Goal: Task Accomplishment & Management: Manage account settings

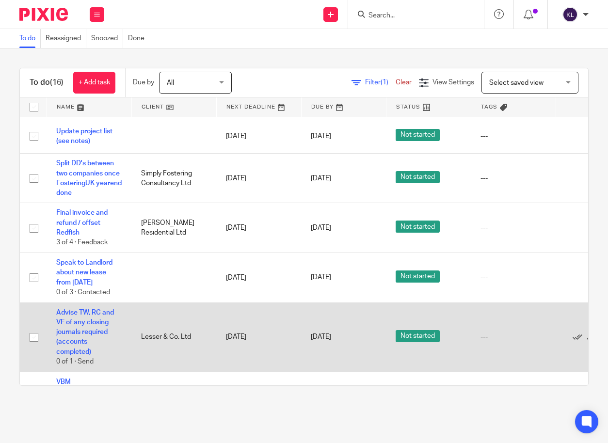
scroll to position [388, 0]
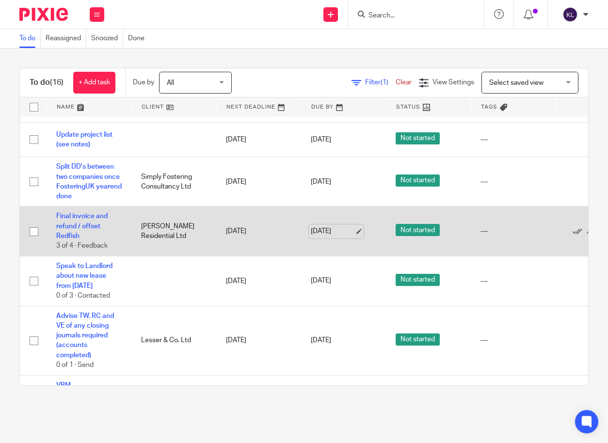
click at [329, 226] on link "[DATE]" at bounding box center [333, 231] width 44 height 10
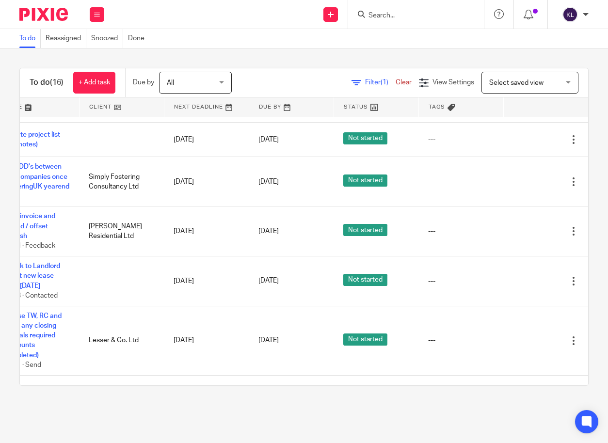
scroll to position [388, 74]
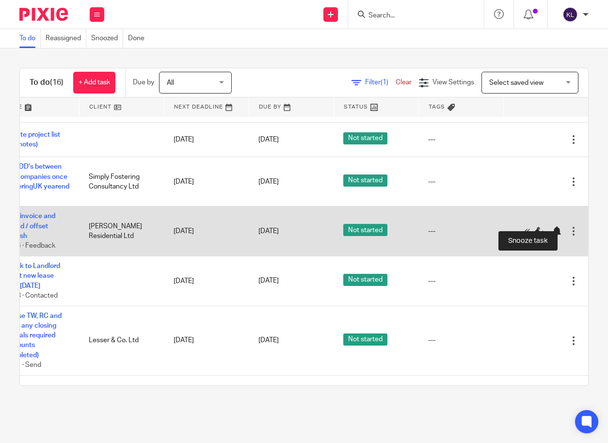
click at [552, 226] on div at bounding box center [557, 231] width 10 height 10
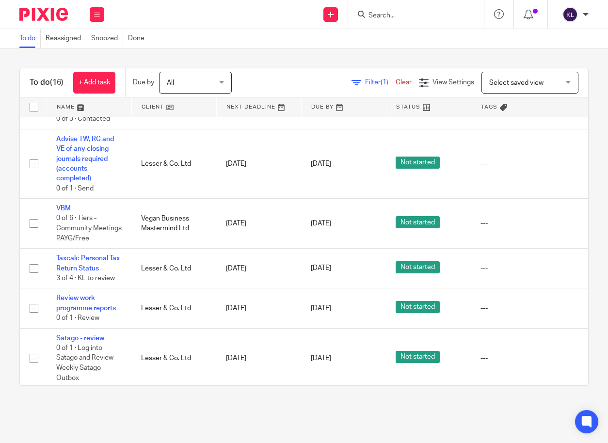
scroll to position [515, 74]
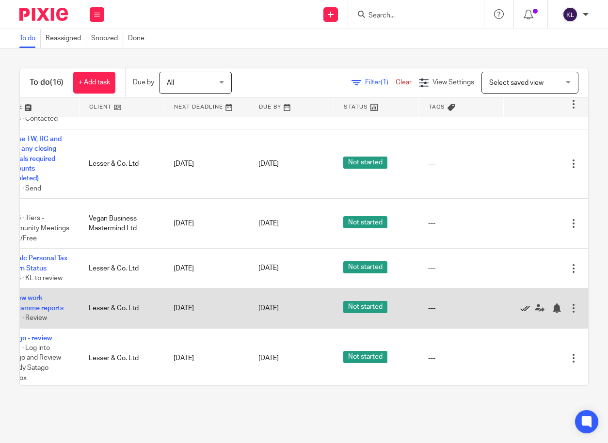
click at [520, 303] on icon at bounding box center [525, 308] width 10 height 10
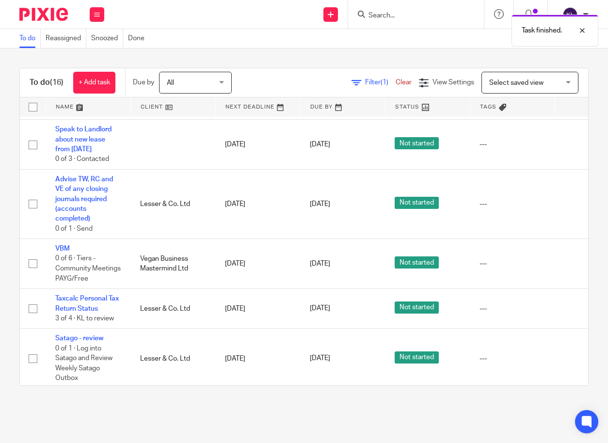
scroll to position [475, 0]
click at [395, 15] on input "Search" at bounding box center [410, 16] width 87 height 9
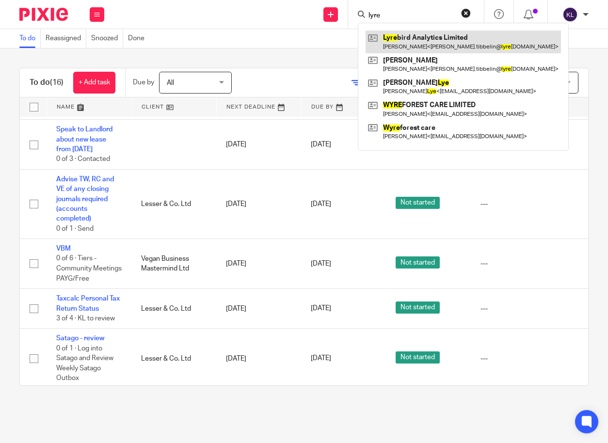
type input "lyre"
click at [414, 35] on link at bounding box center [462, 42] width 195 height 22
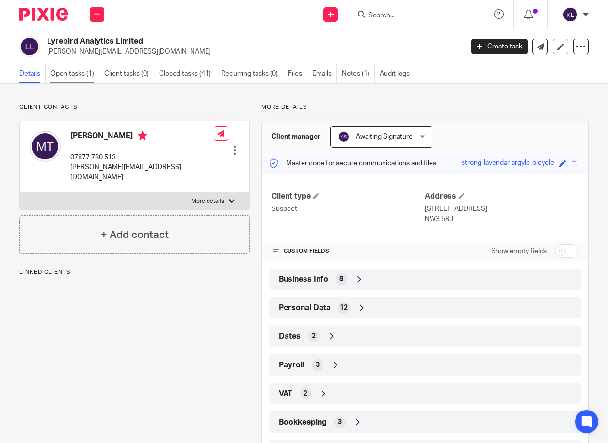
click at [72, 73] on link "Open tasks (1)" at bounding box center [74, 73] width 49 height 19
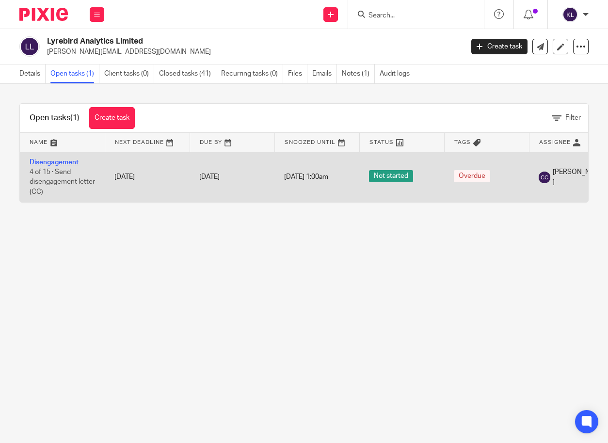
click at [61, 162] on link "Disengagement" at bounding box center [54, 162] width 49 height 7
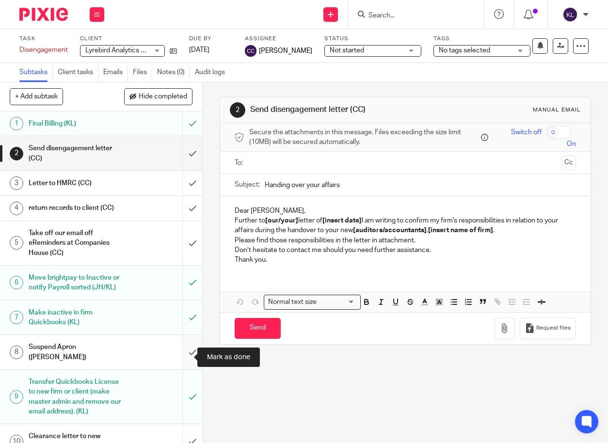
click at [180, 355] on input "submit" at bounding box center [101, 352] width 202 height 34
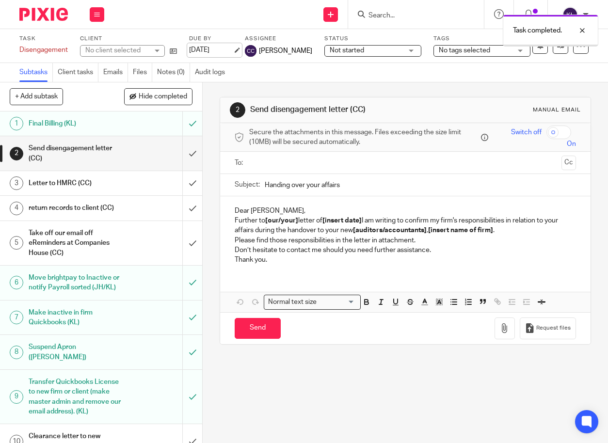
click at [202, 48] on link "[DATE]" at bounding box center [211, 50] width 44 height 10
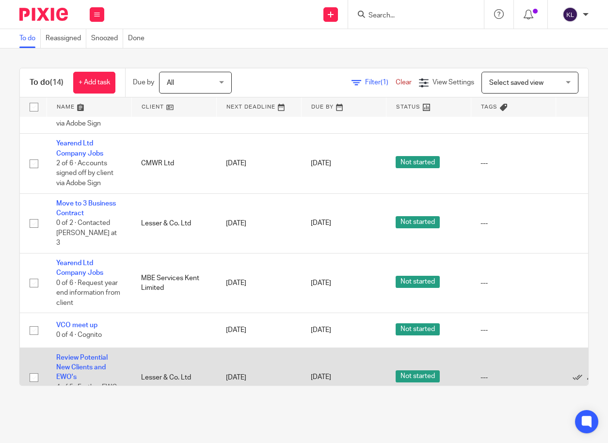
scroll to position [97, 0]
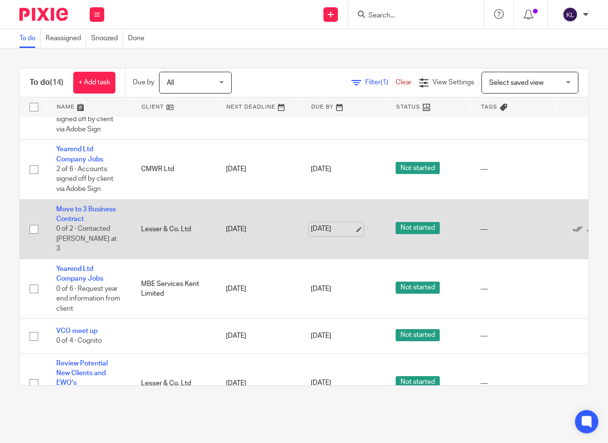
click at [341, 224] on link "[DATE]" at bounding box center [333, 229] width 44 height 10
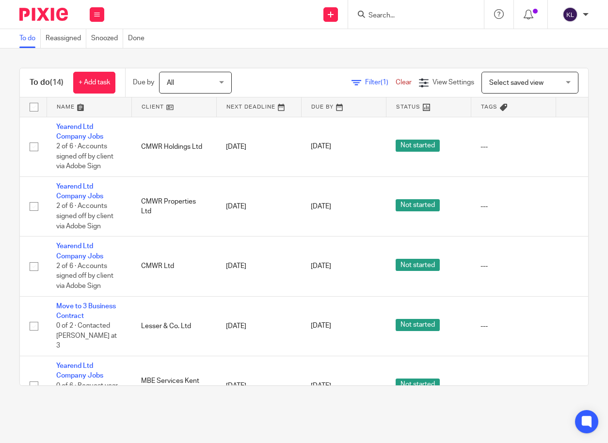
scroll to position [0, 74]
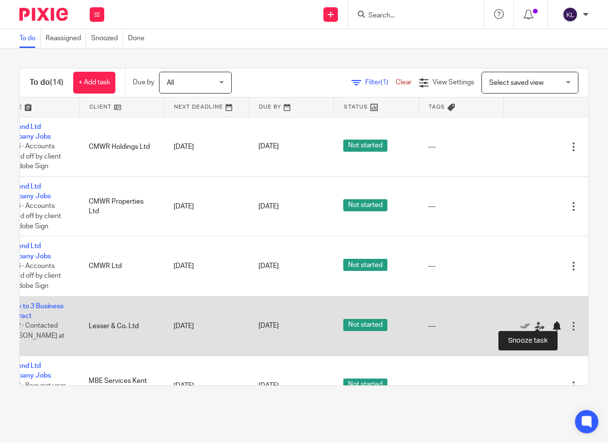
click at [552, 324] on div at bounding box center [557, 326] width 10 height 10
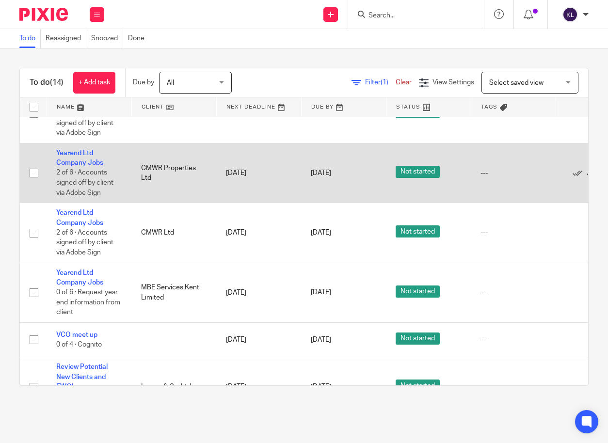
scroll to position [0, 0]
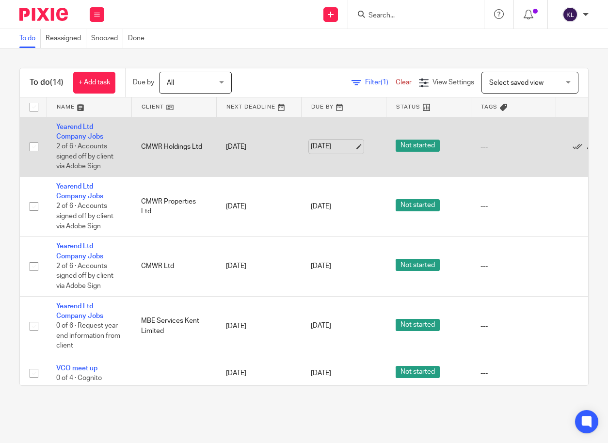
click at [321, 142] on link "13 Aug 2025" at bounding box center [333, 147] width 44 height 10
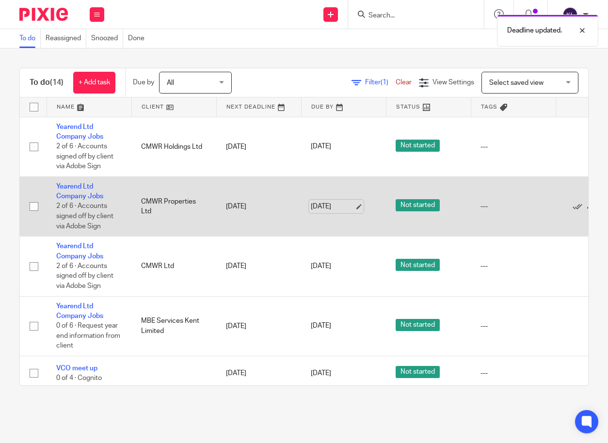
click at [327, 209] on link "13 Aug 2025" at bounding box center [333, 207] width 44 height 10
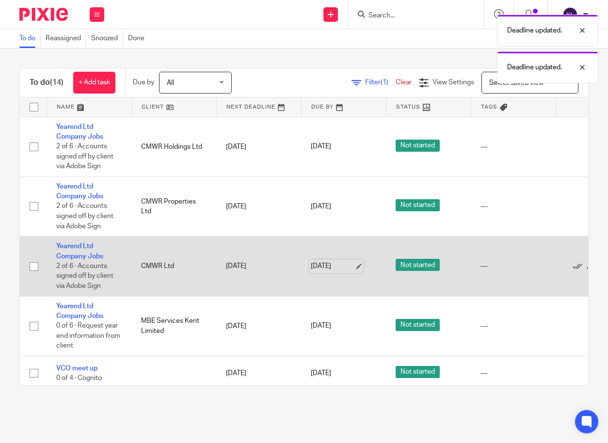
click at [322, 266] on link "[DATE]" at bounding box center [333, 266] width 44 height 10
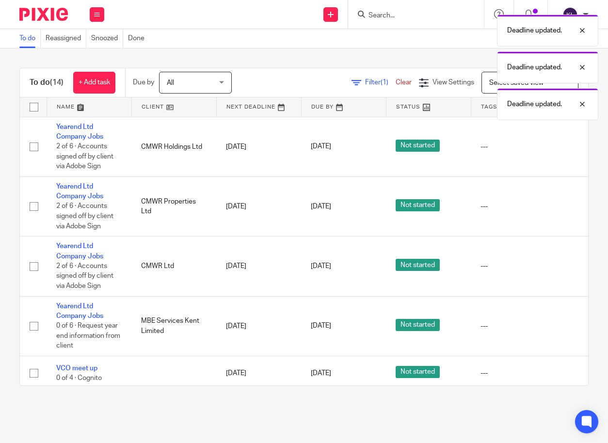
scroll to position [0, 74]
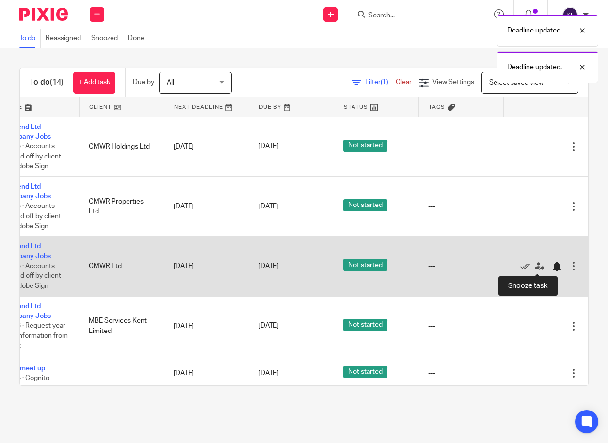
click at [552, 266] on div at bounding box center [557, 267] width 10 height 10
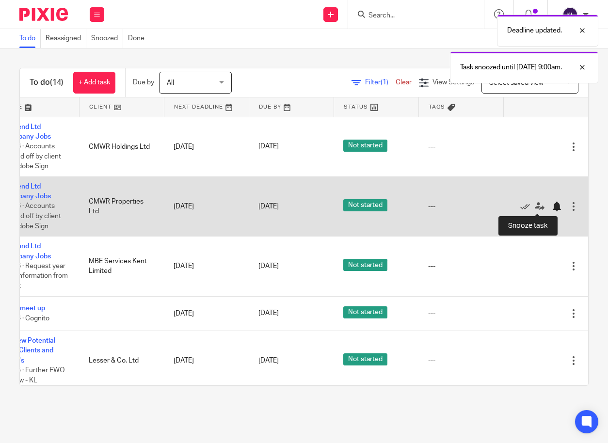
click at [552, 206] on div at bounding box center [557, 207] width 10 height 10
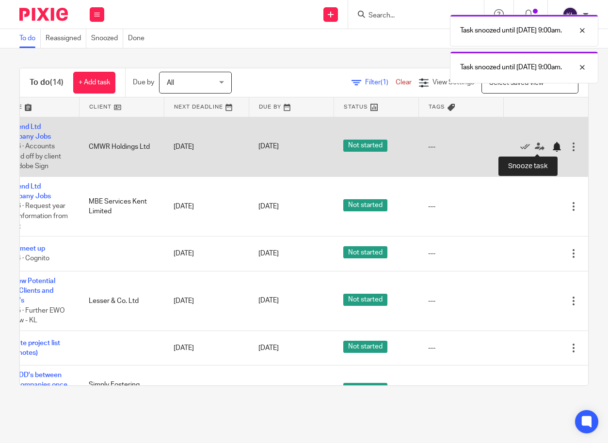
click at [552, 148] on div at bounding box center [557, 147] width 10 height 10
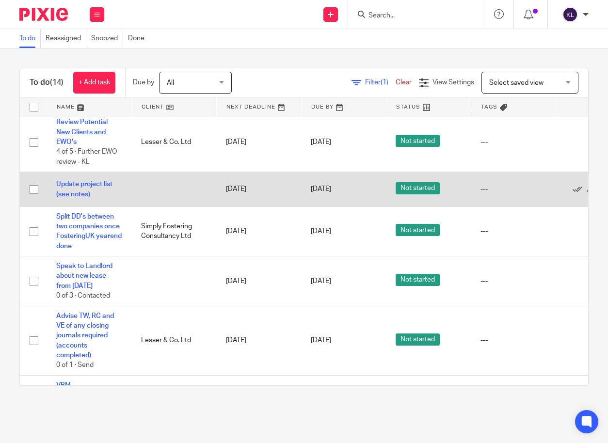
scroll to position [145, 0]
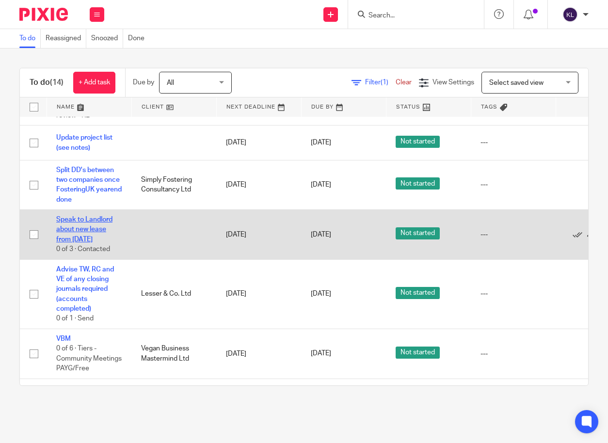
click at [90, 240] on link "Speak to Landlord about new lease from [DATE]" at bounding box center [84, 229] width 56 height 27
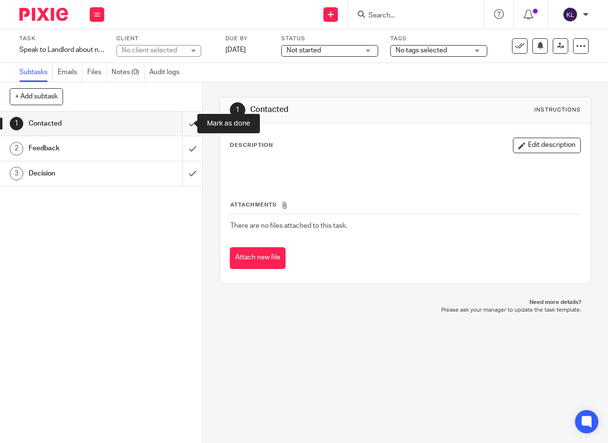
click at [182, 120] on input "submit" at bounding box center [101, 123] width 202 height 24
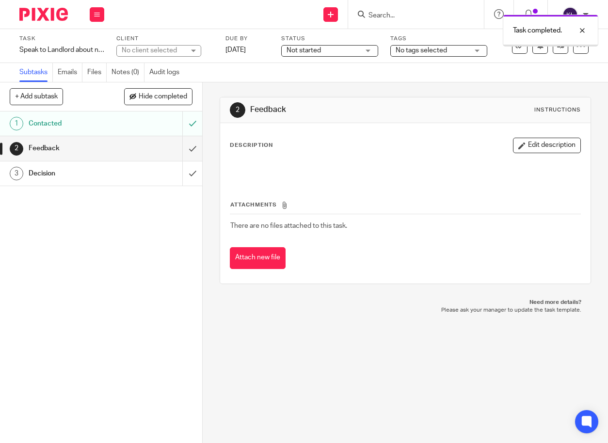
click at [187, 145] on input "submit" at bounding box center [101, 148] width 202 height 24
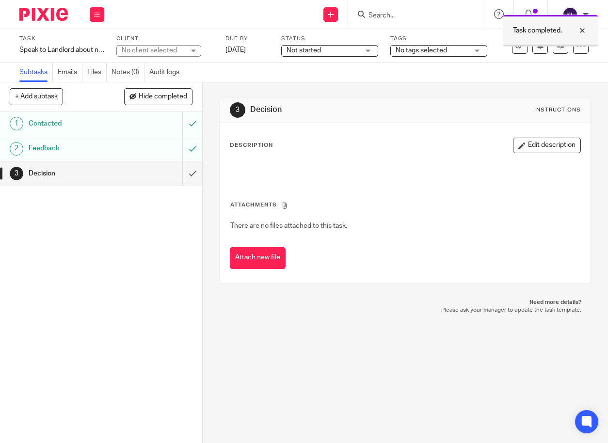
click at [573, 44] on div "Task completed." at bounding box center [550, 31] width 95 height 32
click at [573, 51] on div at bounding box center [581, 46] width 16 height 16
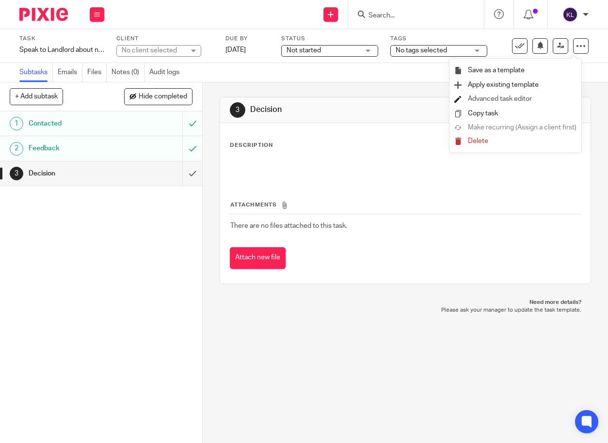
click at [490, 99] on link "Advanced task editor" at bounding box center [500, 98] width 64 height 7
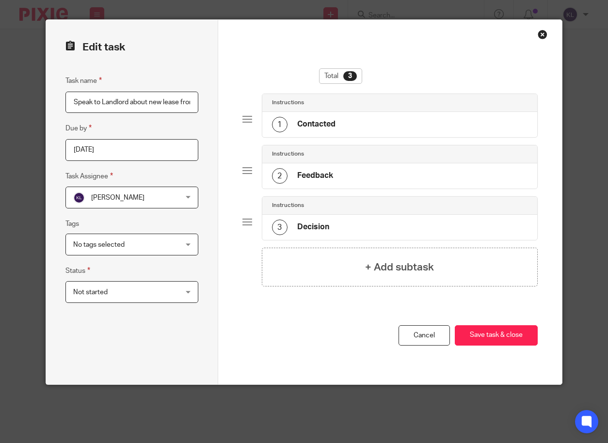
scroll to position [0, 40]
click at [380, 271] on h4 "+ Add subtask" at bounding box center [399, 267] width 69 height 15
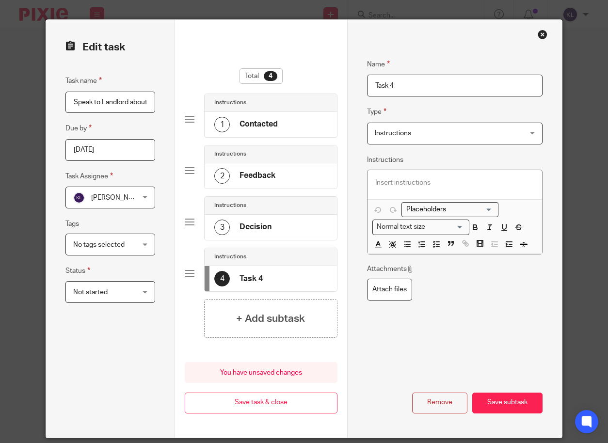
drag, startPoint x: 403, startPoint y: 89, endPoint x: 349, endPoint y: 79, distance: 55.5
click at [349, 79] on div "Name Contacted Type Instructions Instructions Instructions Send automated email…" at bounding box center [454, 229] width 215 height 418
type input "Further feedback"
click at [501, 408] on button "Save subtask" at bounding box center [507, 403] width 70 height 21
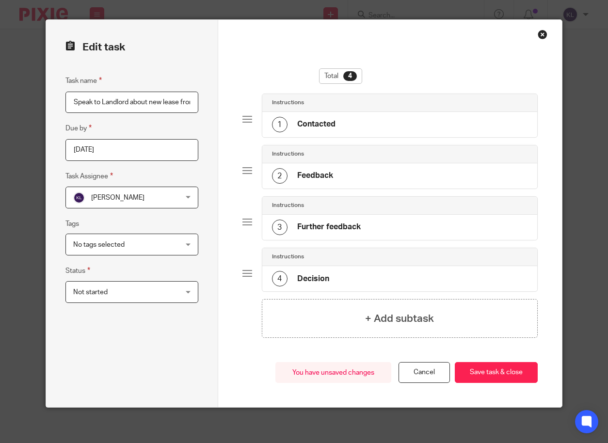
click at [153, 155] on input "[DATE]" at bounding box center [131, 150] width 133 height 22
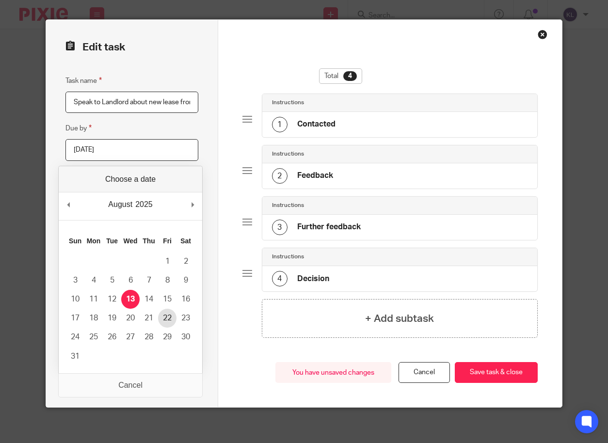
type input "2025-08-22"
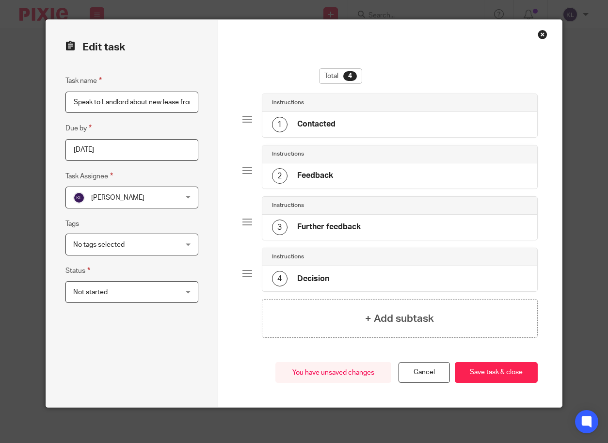
click at [345, 218] on div "3 Further feedback" at bounding box center [399, 227] width 275 height 25
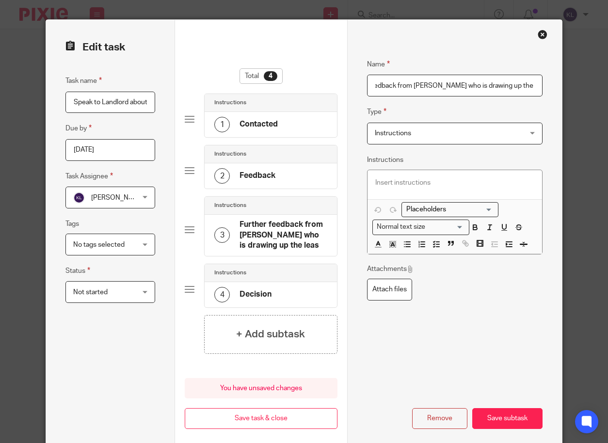
scroll to position [0, 35]
type input "Further feedback from James Berlin who is drawing up the lease"
click at [527, 419] on button "Save subtask" at bounding box center [507, 418] width 70 height 21
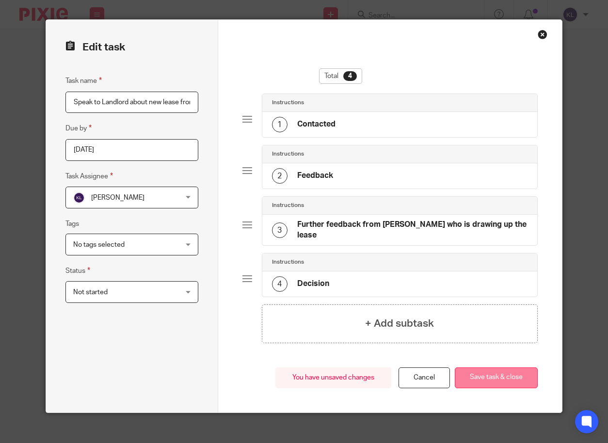
click at [496, 378] on button "Save task & close" at bounding box center [496, 377] width 83 height 21
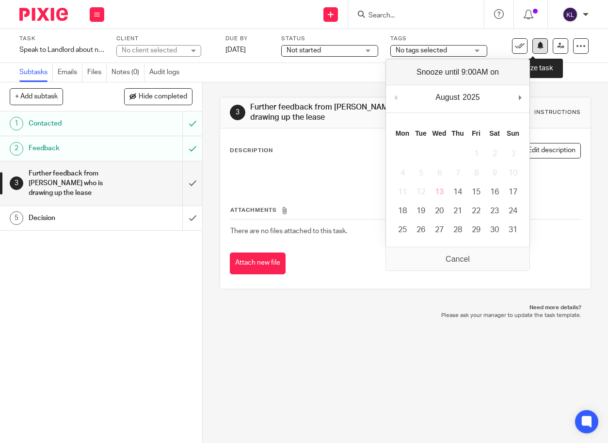
click at [537, 47] on icon at bounding box center [540, 45] width 7 height 7
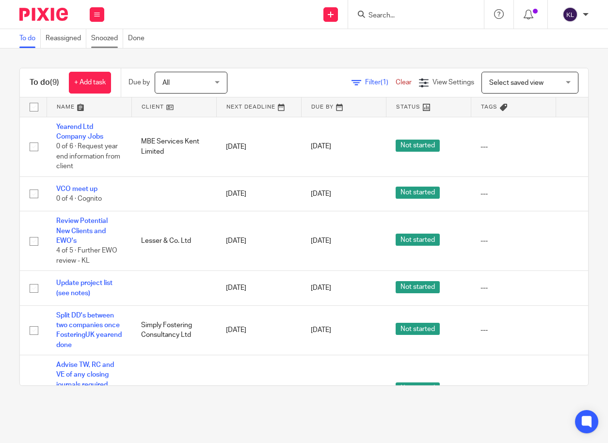
click at [105, 35] on link "Snoozed" at bounding box center [107, 38] width 32 height 19
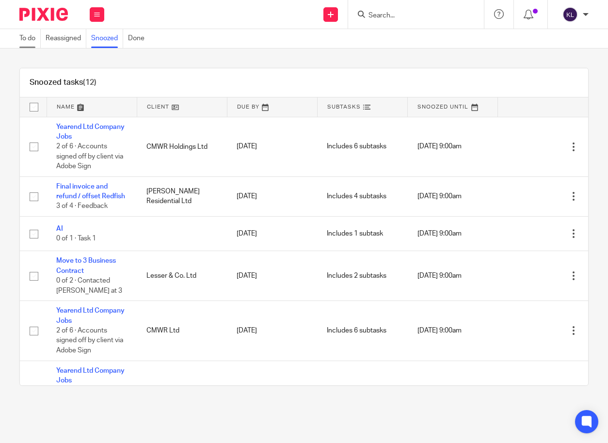
click at [29, 35] on link "To do" at bounding box center [29, 38] width 21 height 19
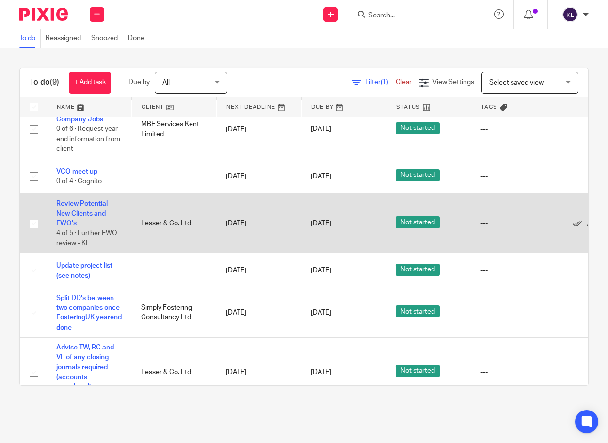
scroll to position [145, 0]
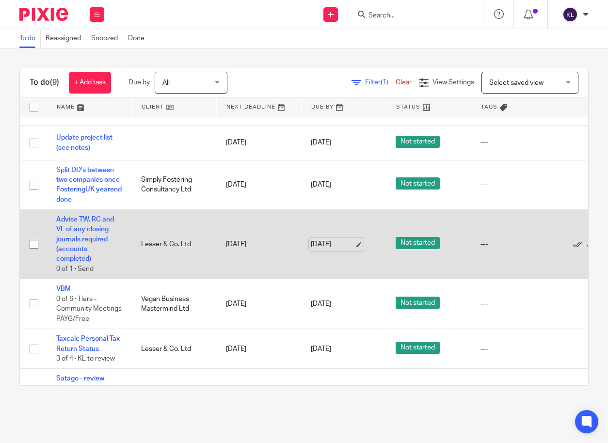
click at [322, 242] on link "[DATE]" at bounding box center [333, 244] width 44 height 10
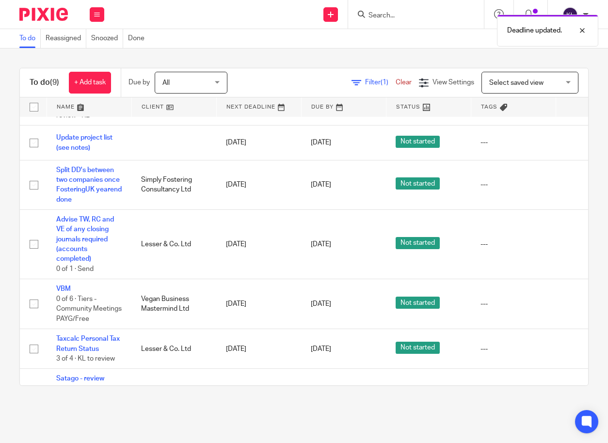
scroll to position [145, 74]
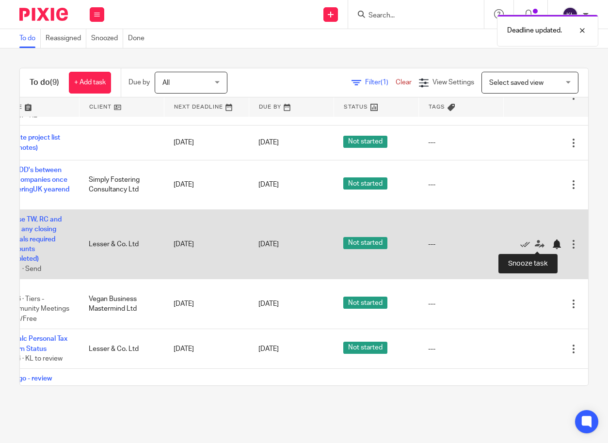
click at [552, 241] on div at bounding box center [557, 244] width 10 height 10
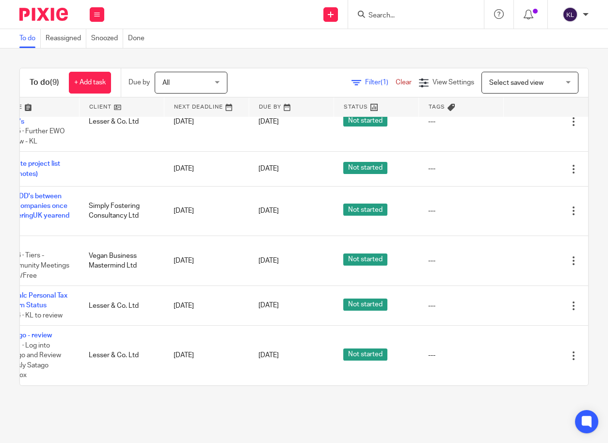
scroll to position [127, 72]
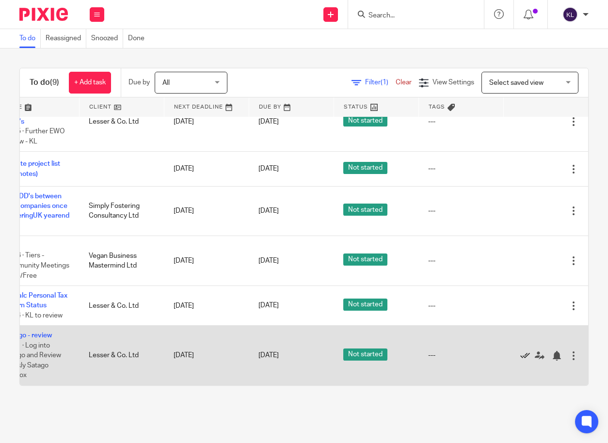
click at [520, 351] on icon at bounding box center [525, 356] width 10 height 10
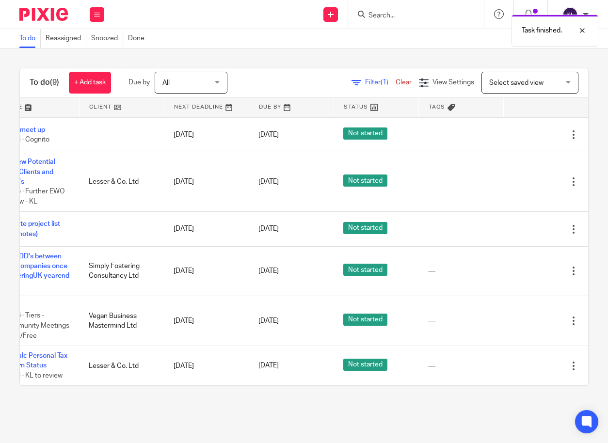
scroll to position [66, 0]
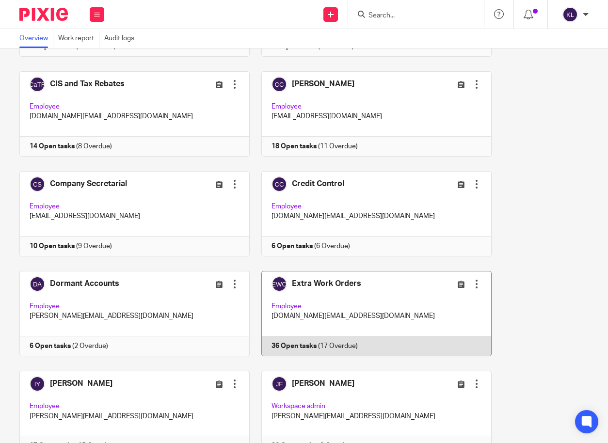
scroll to position [242, 0]
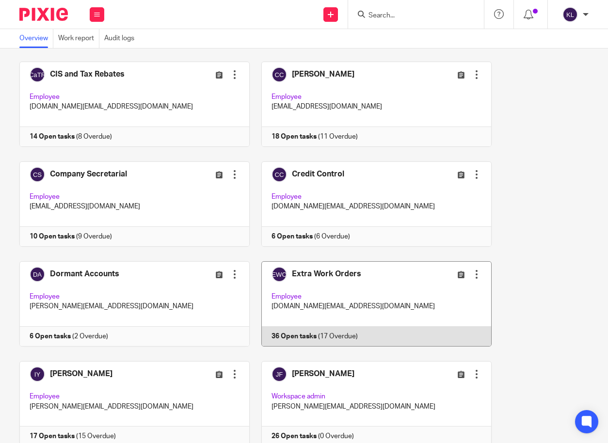
click at [310, 337] on link at bounding box center [371, 303] width 242 height 85
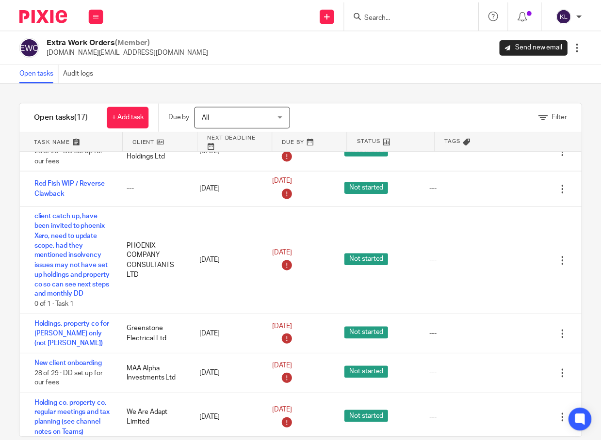
scroll to position [291, 0]
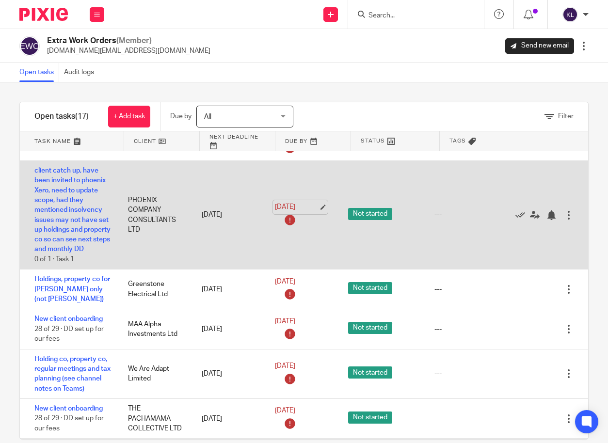
click at [292, 212] on link "[DATE]" at bounding box center [297, 207] width 44 height 10
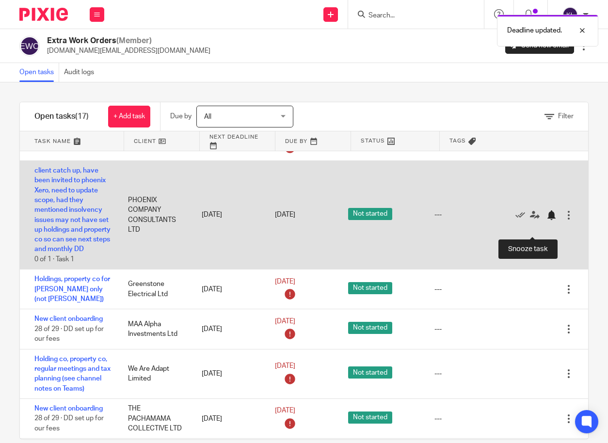
click at [547, 220] on div at bounding box center [552, 215] width 10 height 10
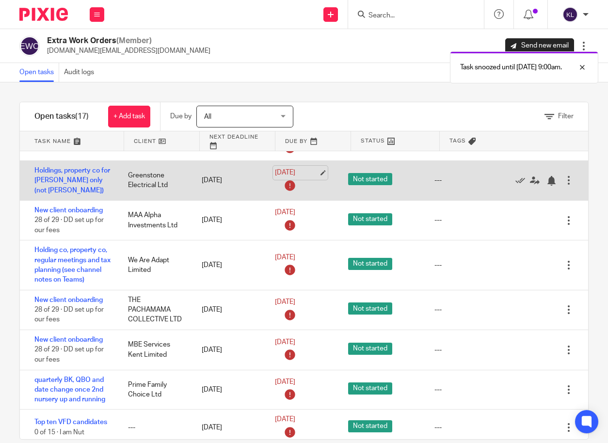
click at [283, 178] on link "25 Jul 2025" at bounding box center [297, 173] width 44 height 10
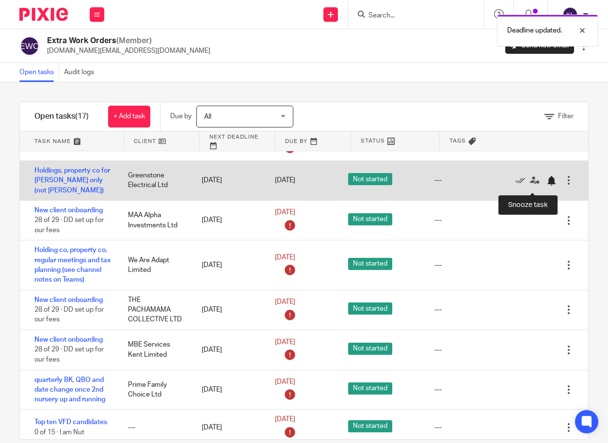
click at [547, 184] on div at bounding box center [552, 181] width 10 height 10
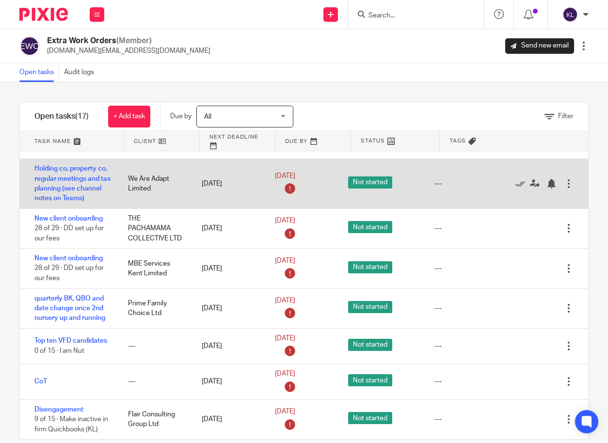
scroll to position [362, 0]
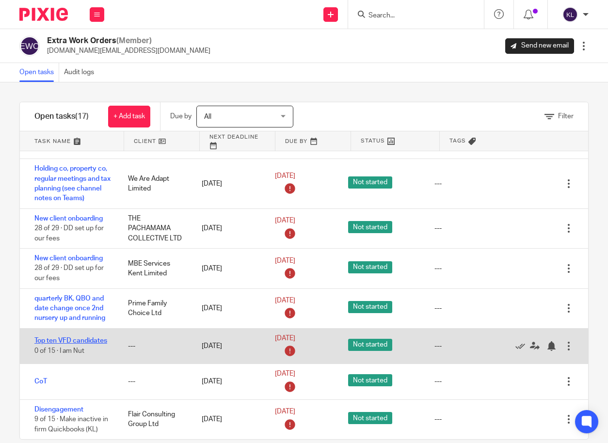
click at [63, 341] on link "Top ten VFD candidates" at bounding box center [70, 340] width 73 height 7
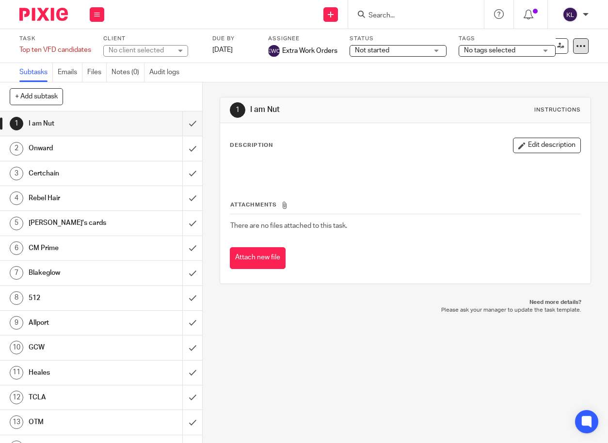
click at [579, 50] on div at bounding box center [581, 46] width 16 height 16
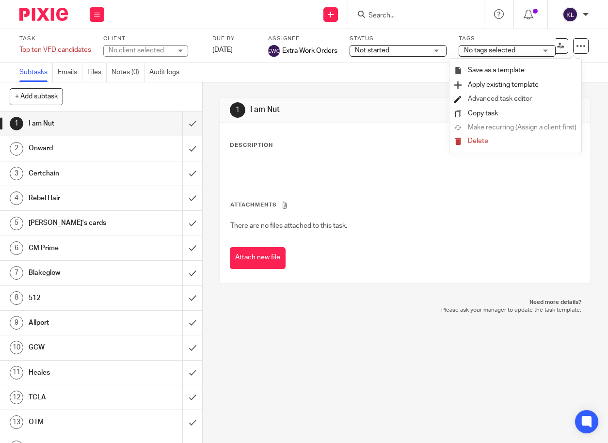
click at [503, 99] on link "Advanced task editor" at bounding box center [500, 98] width 64 height 7
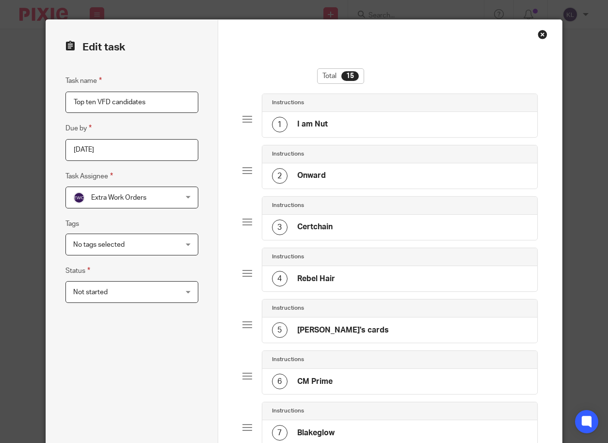
click at [366, 278] on div "4 Rebel Hair" at bounding box center [399, 278] width 275 height 25
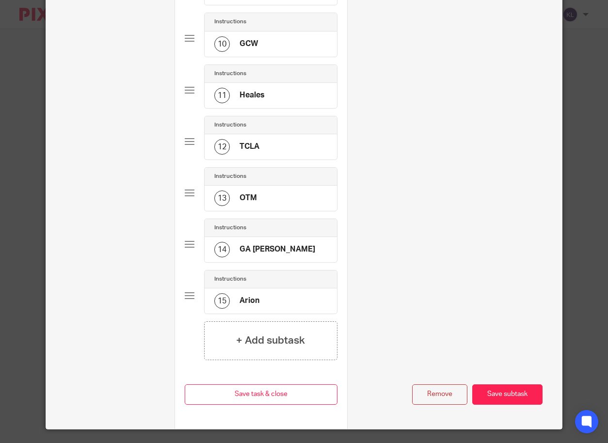
scroll to position [550, 0]
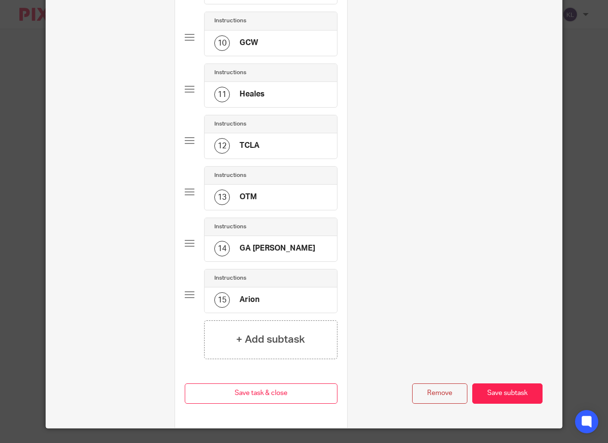
click at [438, 384] on button "Remove" at bounding box center [439, 393] width 55 height 21
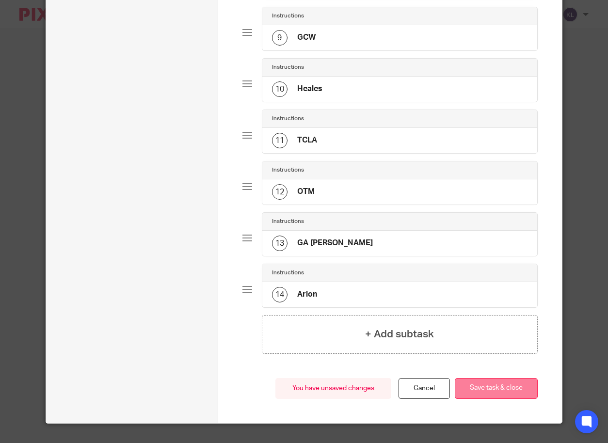
click at [505, 385] on button "Save task & close" at bounding box center [496, 388] width 83 height 21
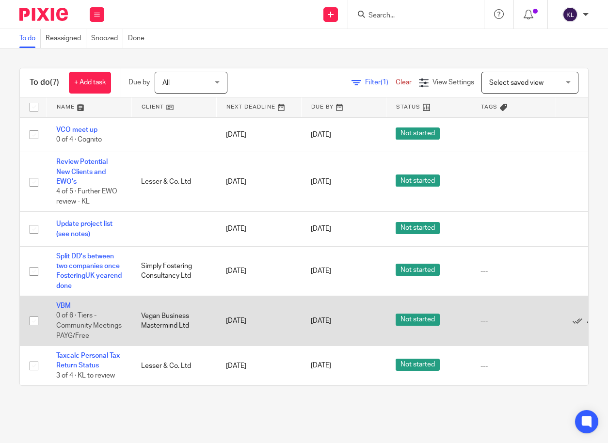
scroll to position [66, 0]
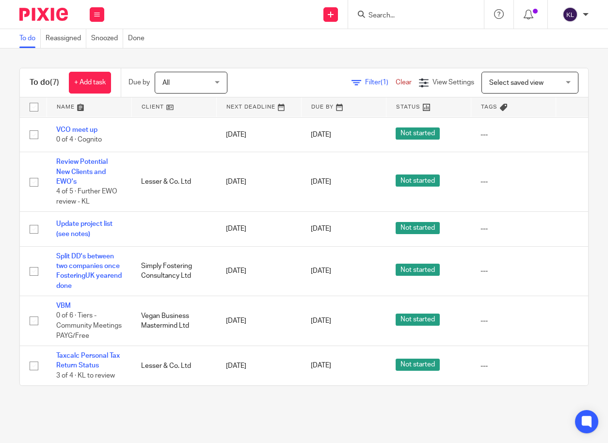
click at [390, 17] on input "Search" at bounding box center [410, 16] width 87 height 9
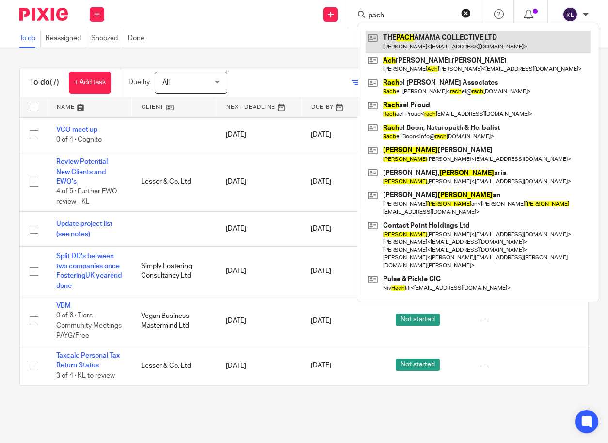
type input "pach"
click at [422, 48] on link at bounding box center [477, 42] width 225 height 22
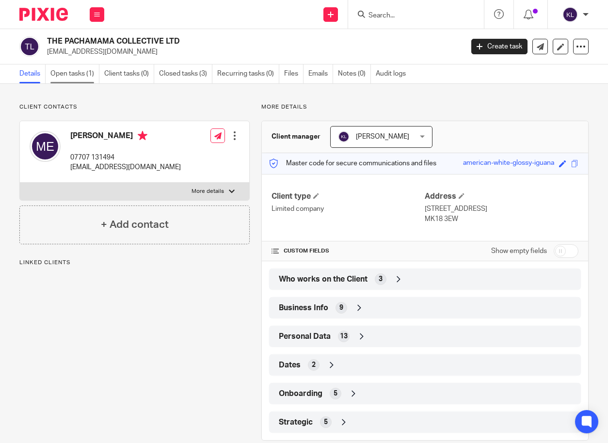
click at [62, 77] on link "Open tasks (1)" at bounding box center [74, 73] width 49 height 19
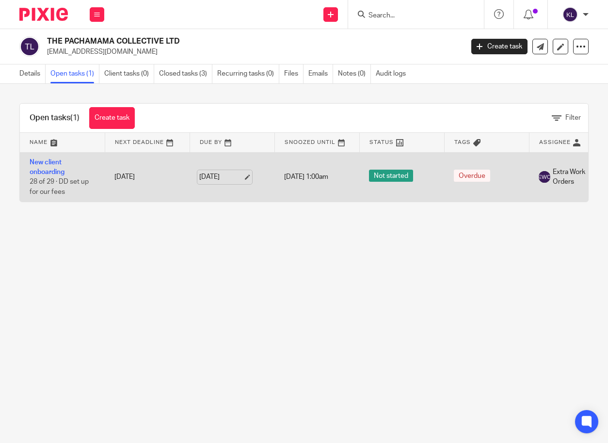
click at [221, 179] on link "1 Aug 2025" at bounding box center [221, 177] width 44 height 10
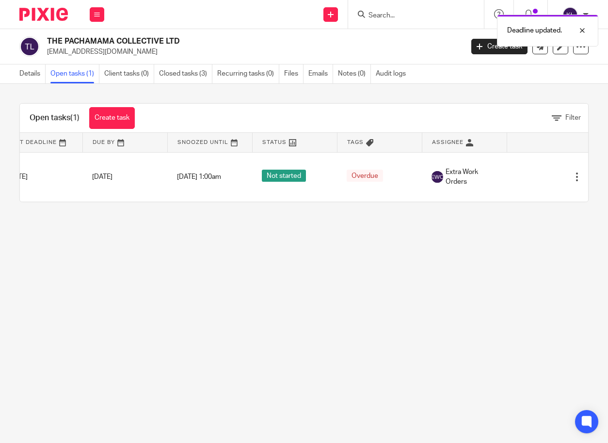
scroll to position [0, 110]
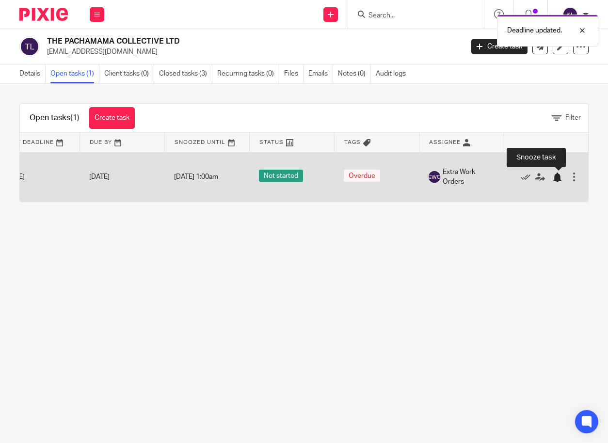
click at [555, 177] on div at bounding box center [557, 178] width 10 height 10
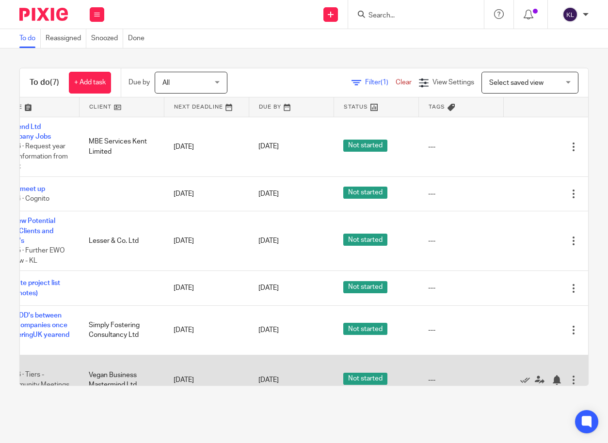
scroll to position [0, 63]
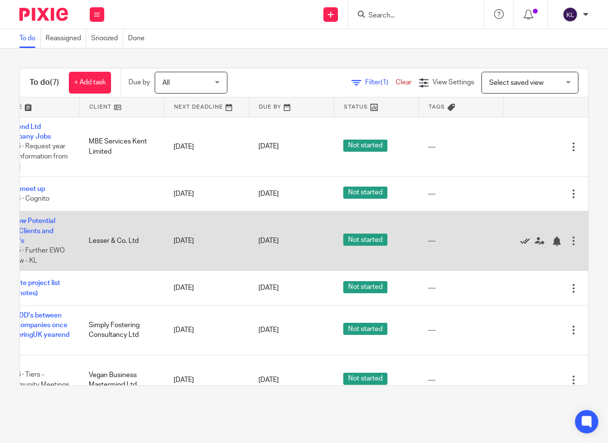
click at [520, 240] on icon at bounding box center [525, 242] width 10 height 10
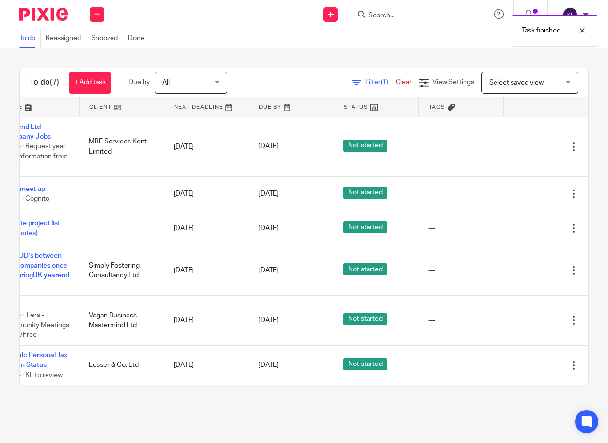
scroll to position [0, 0]
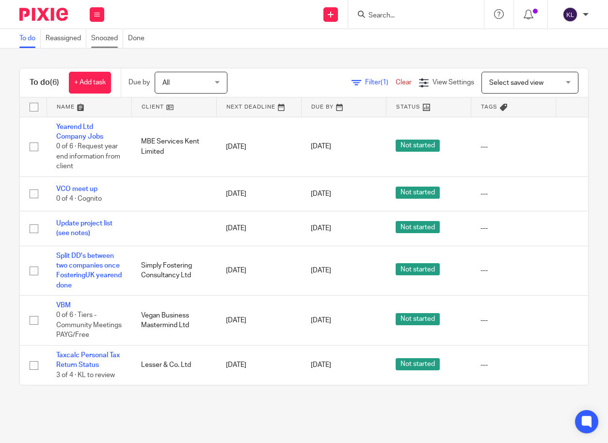
click at [99, 34] on link "Snoozed" at bounding box center [107, 38] width 32 height 19
